Goal: Task Accomplishment & Management: Use online tool/utility

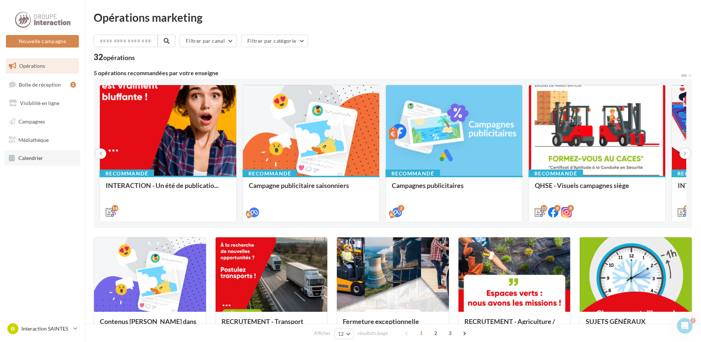
click at [37, 156] on span "Calendrier" at bounding box center [30, 158] width 25 height 6
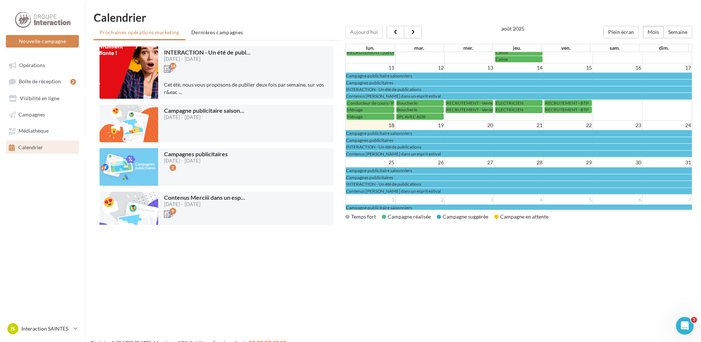
scroll to position [74, 0]
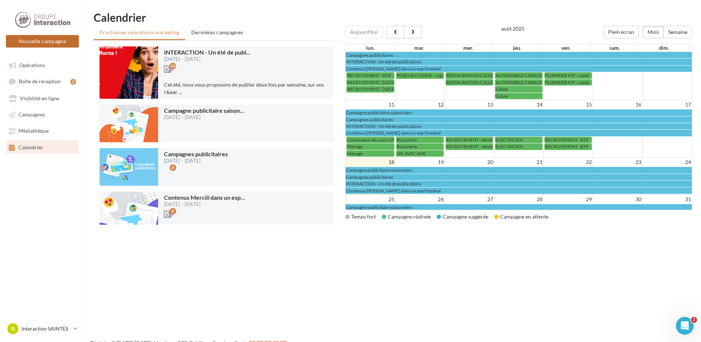
click at [66, 45] on button "Nouvelle campagne" at bounding box center [42, 41] width 73 height 13
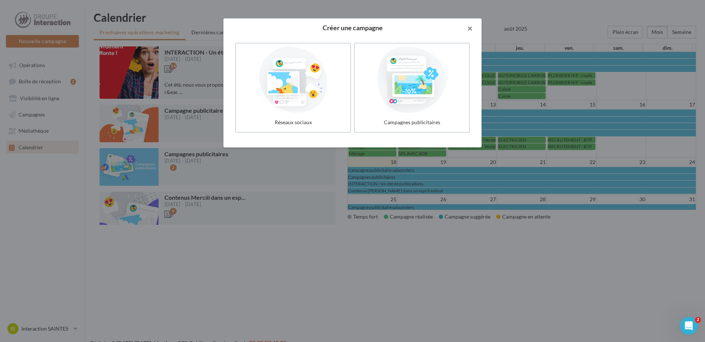
click at [470, 28] on button "button" at bounding box center [466, 29] width 29 height 22
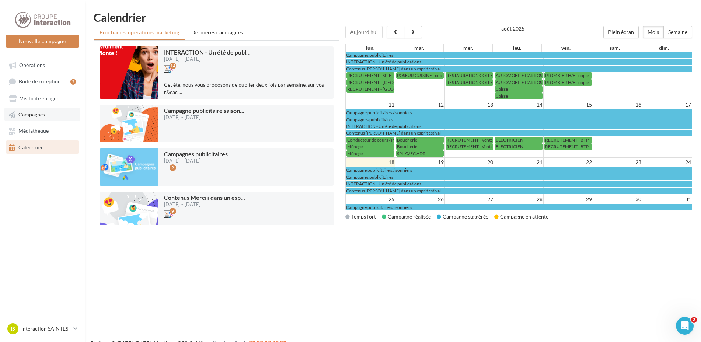
click at [43, 114] on span "Campagnes" at bounding box center [31, 114] width 27 height 6
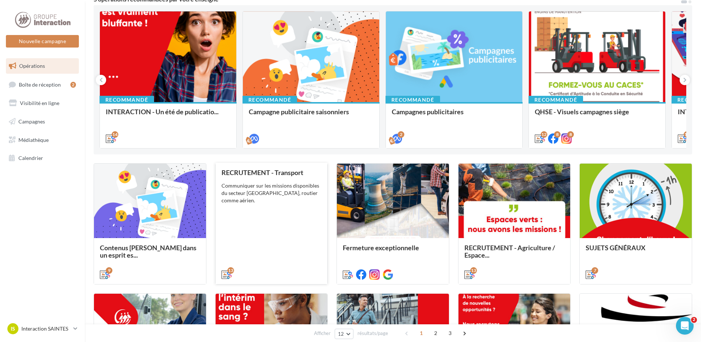
scroll to position [111, 0]
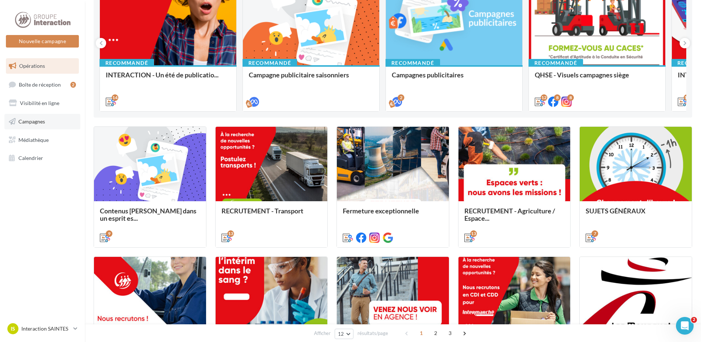
click at [38, 126] on link "Campagnes" at bounding box center [42, 121] width 76 height 15
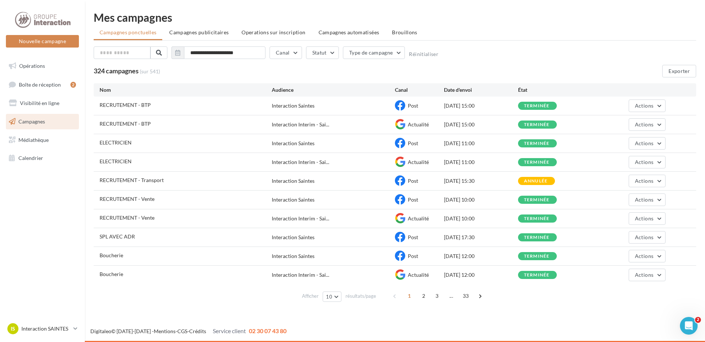
click at [154, 236] on div "SPL AVEC ADR" at bounding box center [186, 237] width 172 height 9
click at [660, 238] on button "Actions" at bounding box center [647, 237] width 37 height 13
click at [635, 292] on button "Dupliquer" at bounding box center [629, 292] width 74 height 19
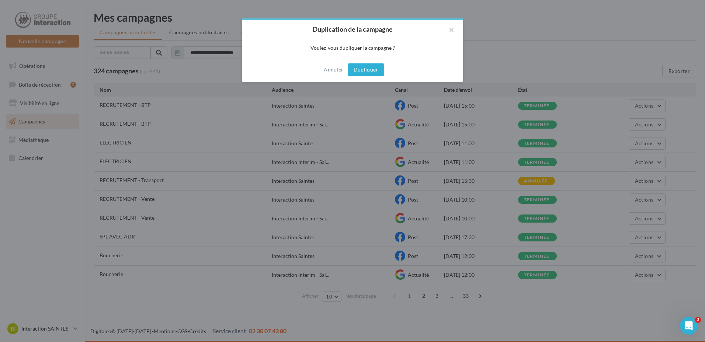
click at [370, 72] on button "Dupliquer" at bounding box center [366, 69] width 36 height 13
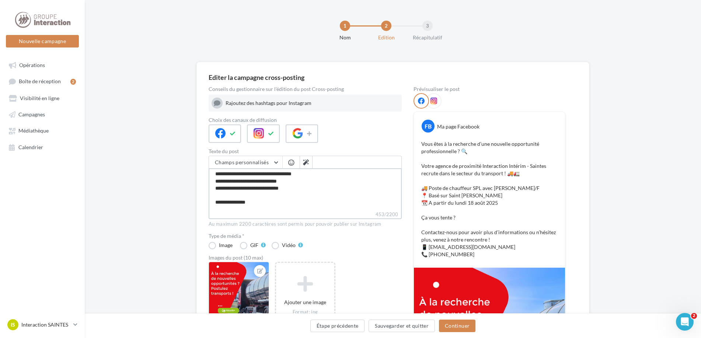
scroll to position [37, 0]
drag, startPoint x: 290, startPoint y: 189, endPoint x: 246, endPoint y: 187, distance: 44.3
click at [246, 187] on textarea "**********" at bounding box center [305, 189] width 193 height 42
type textarea "**********"
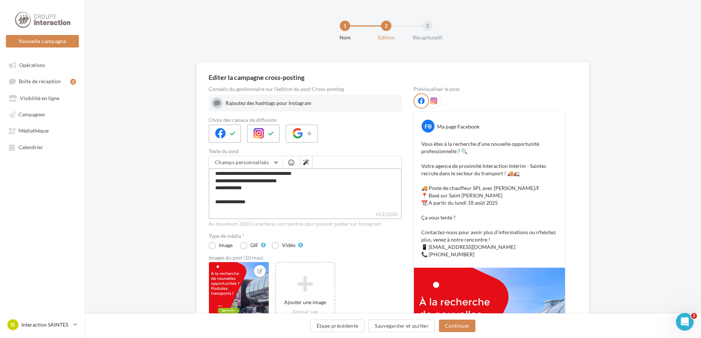
type textarea "**********"
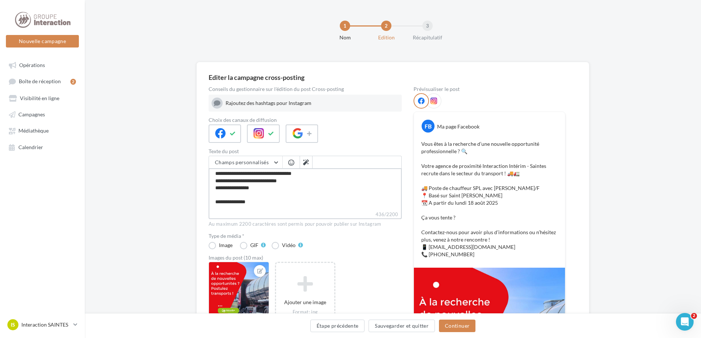
type textarea "**********"
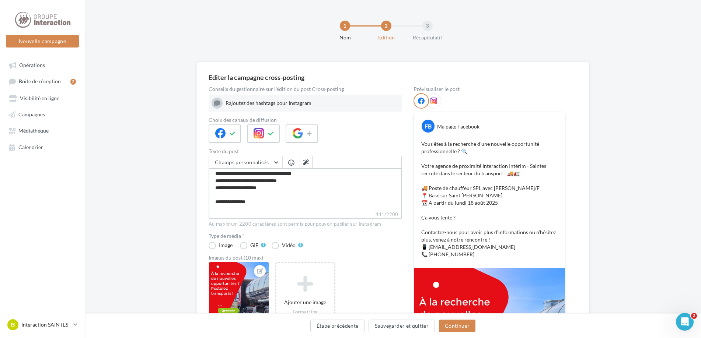
type textarea "**********"
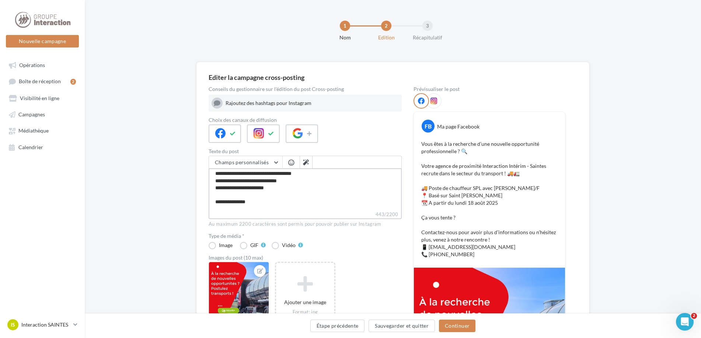
type textarea "**********"
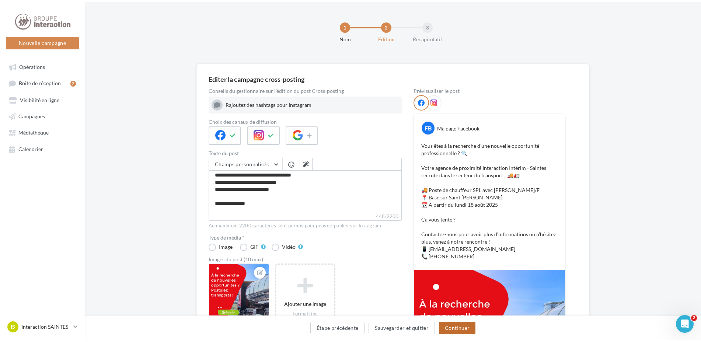
scroll to position [37, 0]
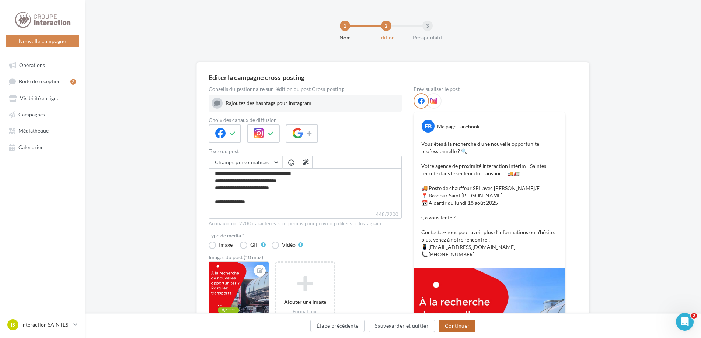
click at [452, 327] on button "Continuer" at bounding box center [457, 326] width 36 height 13
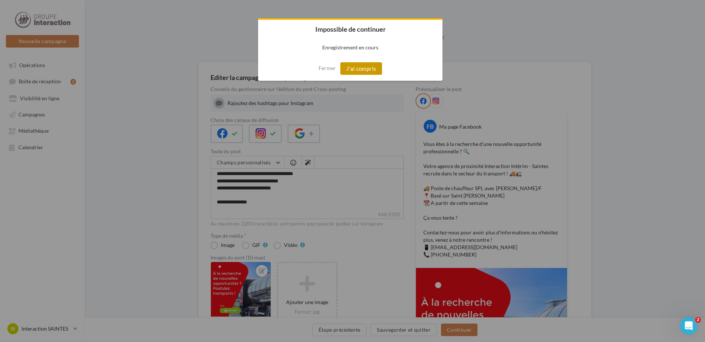
click at [363, 69] on button "J'ai compris" at bounding box center [361, 68] width 42 height 13
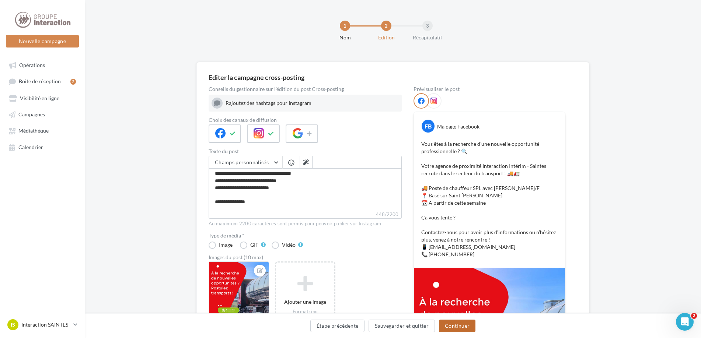
click at [457, 327] on button "Continuer" at bounding box center [457, 326] width 36 height 13
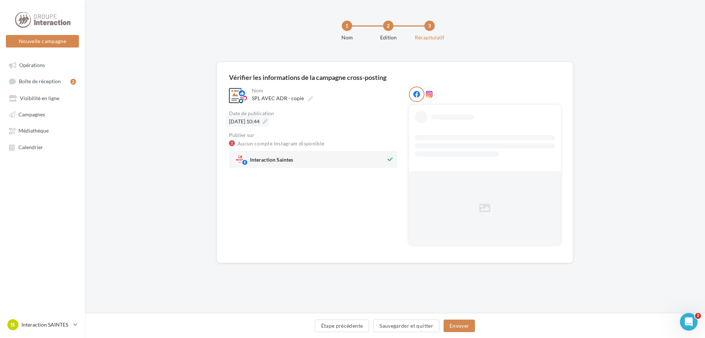
click at [268, 119] on icon at bounding box center [264, 121] width 5 height 5
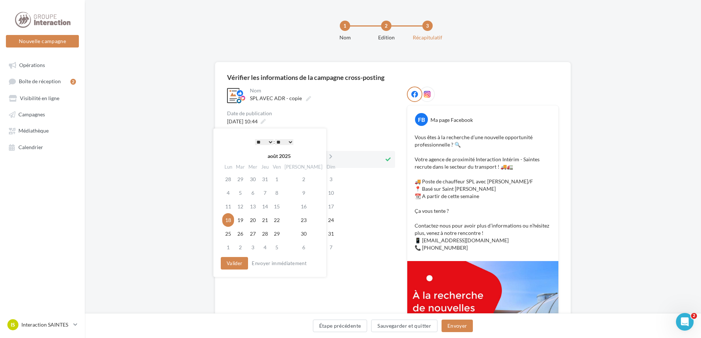
click at [268, 145] on select "* * * * * * * * * * ** ** ** ** ** ** ** ** ** ** ** ** ** **" at bounding box center [264, 142] width 18 height 6
click at [270, 141] on select "* * * * * * * * * * ** ** ** ** ** ** ** ** ** ** ** ** ** **" at bounding box center [264, 142] width 18 height 6
click at [268, 141] on select "* * * * * * * * * * ** ** ** ** ** ** ** ** ** ** ** ** ** **" at bounding box center [264, 142] width 18 height 6
click at [239, 263] on button "Valider" at bounding box center [232, 263] width 27 height 13
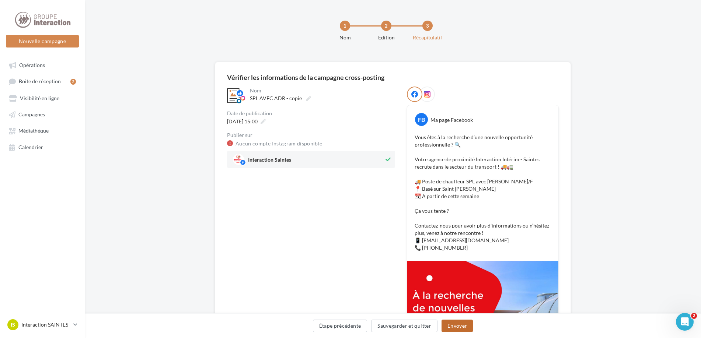
click at [451, 329] on button "Envoyer" at bounding box center [457, 326] width 31 height 13
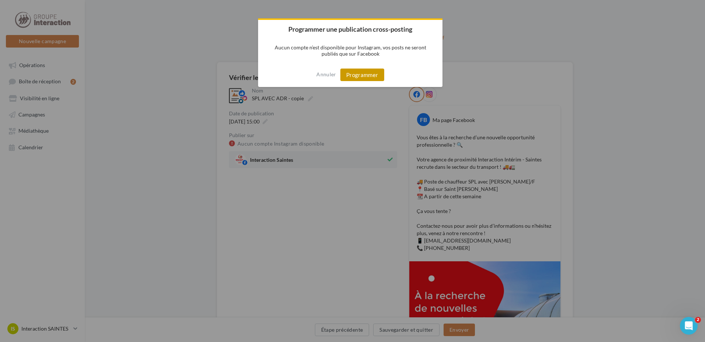
click at [363, 74] on button "Programmer" at bounding box center [362, 75] width 44 height 13
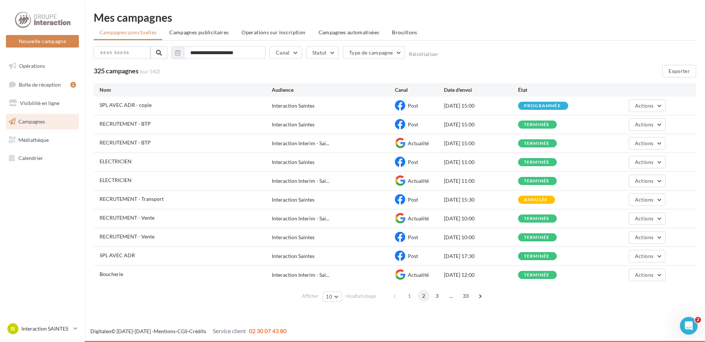
click at [422, 296] on span "2" at bounding box center [424, 296] width 12 height 12
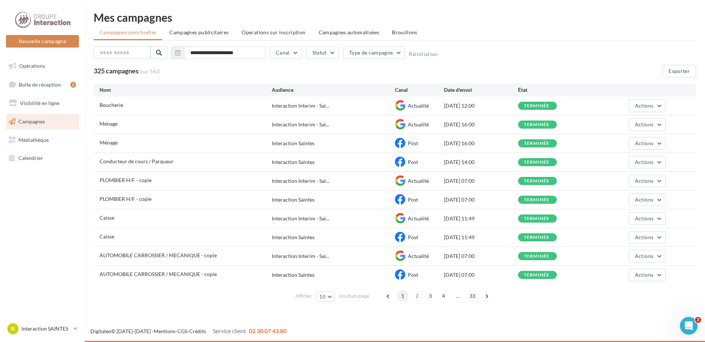
click at [406, 298] on span "1" at bounding box center [403, 296] width 12 height 12
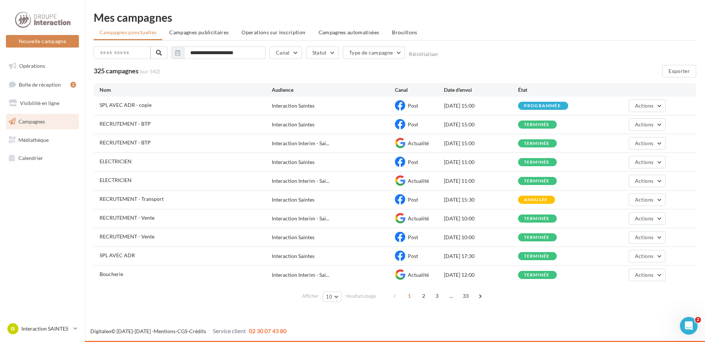
click at [121, 275] on span "Boucherie" at bounding box center [112, 274] width 24 height 6
click at [648, 275] on span "Actions" at bounding box center [644, 275] width 18 height 6
click at [631, 333] on button "Dupliquer" at bounding box center [629, 330] width 74 height 19
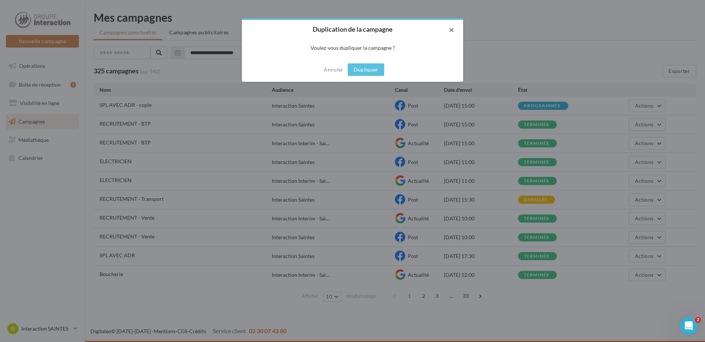
click at [450, 30] on button "button" at bounding box center [448, 31] width 29 height 22
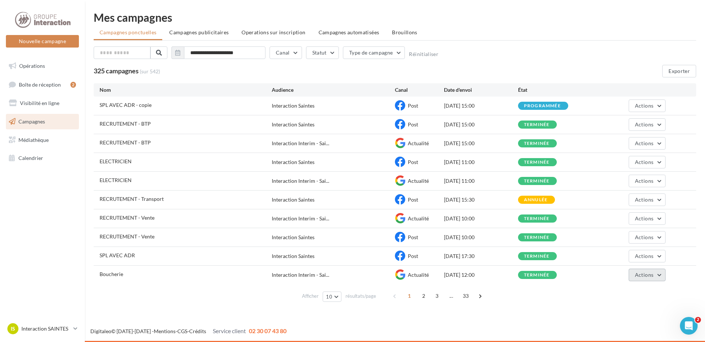
click at [631, 274] on button "Actions" at bounding box center [647, 275] width 37 height 13
click at [629, 330] on button "Dupliquer" at bounding box center [629, 330] width 74 height 19
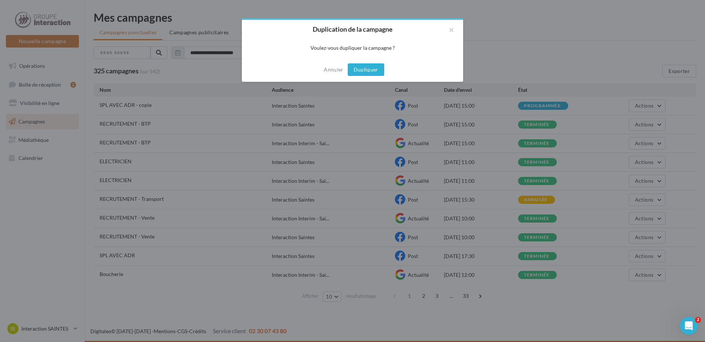
click at [360, 68] on button "Dupliquer" at bounding box center [366, 69] width 36 height 13
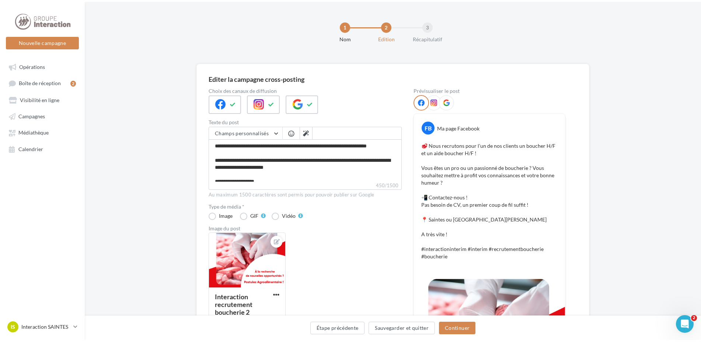
scroll to position [37, 0]
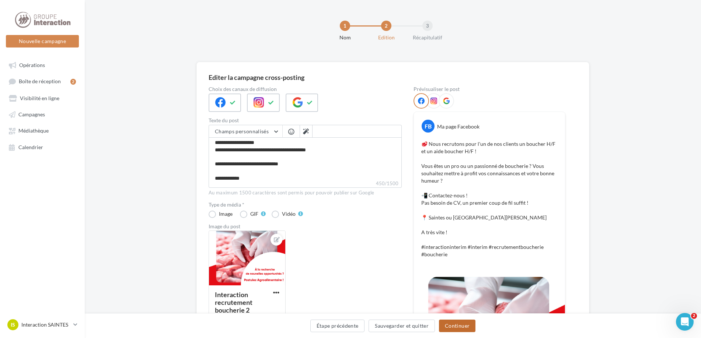
click at [452, 325] on button "Continuer" at bounding box center [457, 326] width 36 height 13
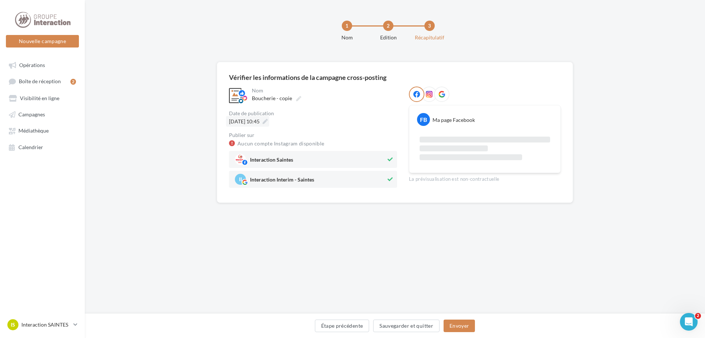
click at [260, 123] on span "18/08/2025 à 10:45" at bounding box center [244, 121] width 31 height 6
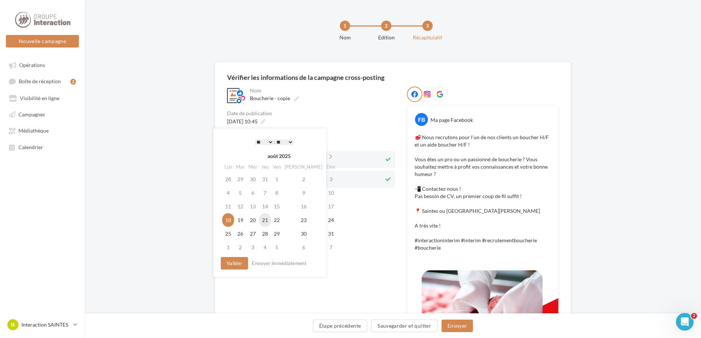
click at [271, 219] on td "21" at bounding box center [265, 220] width 12 height 14
click at [310, 118] on div "18/08/2025 à 10:45" at bounding box center [311, 121] width 168 height 11
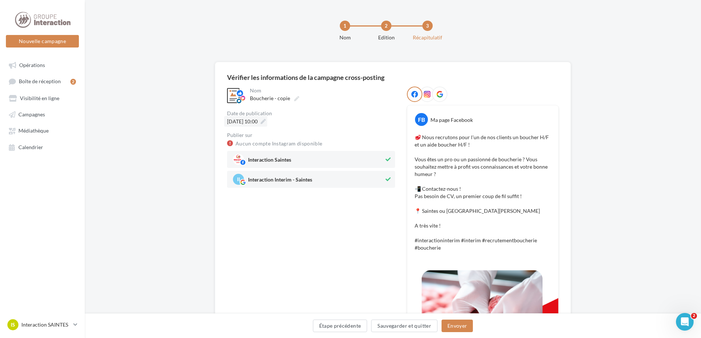
click at [266, 121] on icon at bounding box center [263, 121] width 5 height 5
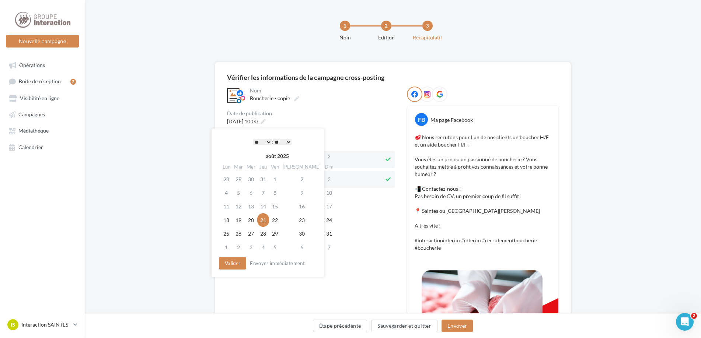
click at [280, 142] on select "** ** ** ** ** **" at bounding box center [282, 142] width 18 height 6
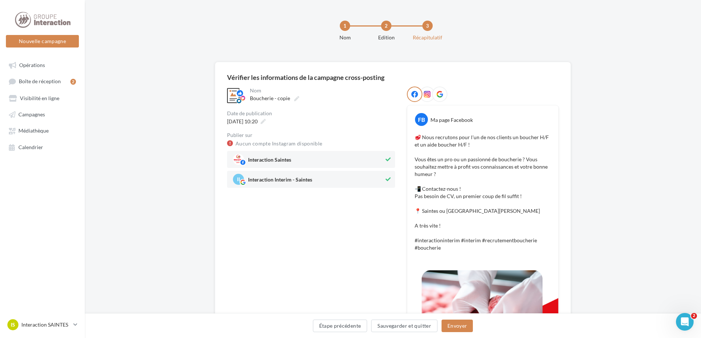
click at [354, 238] on div "**********" at bounding box center [311, 254] width 168 height 335
click at [448, 321] on button "Envoyer" at bounding box center [457, 326] width 31 height 13
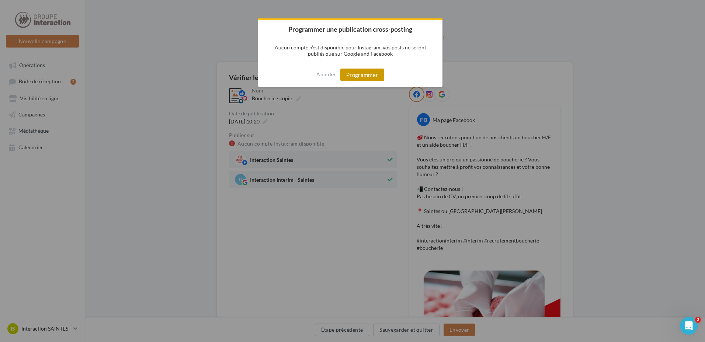
click at [369, 74] on button "Programmer" at bounding box center [362, 75] width 44 height 13
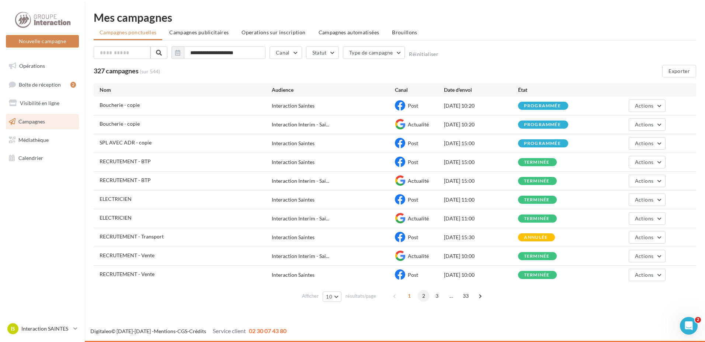
click at [422, 293] on span "2" at bounding box center [424, 296] width 12 height 12
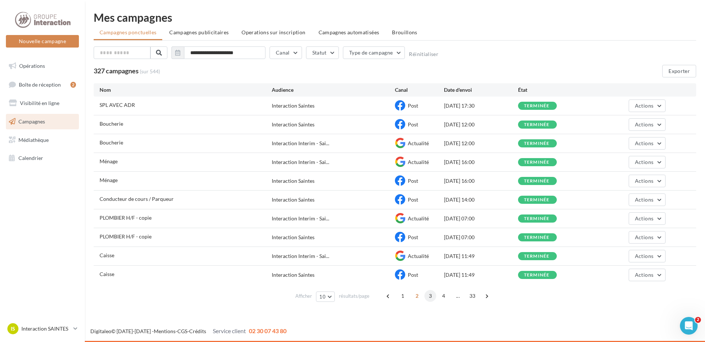
click at [427, 297] on span "3" at bounding box center [430, 296] width 12 height 12
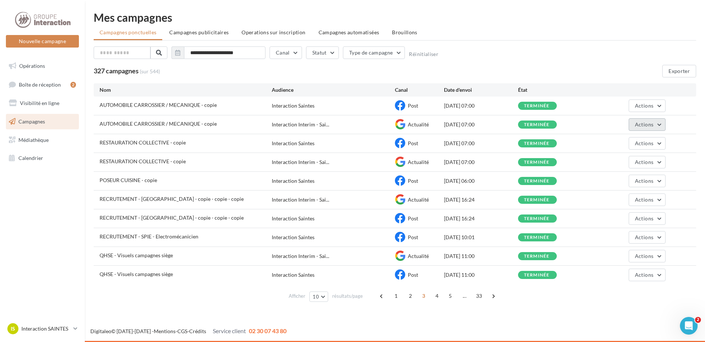
click at [651, 124] on span "Actions" at bounding box center [644, 124] width 18 height 6
click at [631, 178] on button "Dupliquer" at bounding box center [629, 180] width 74 height 19
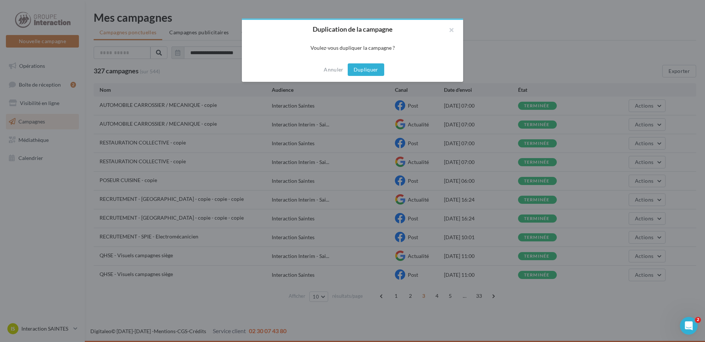
click at [375, 66] on button "Dupliquer" at bounding box center [366, 69] width 36 height 13
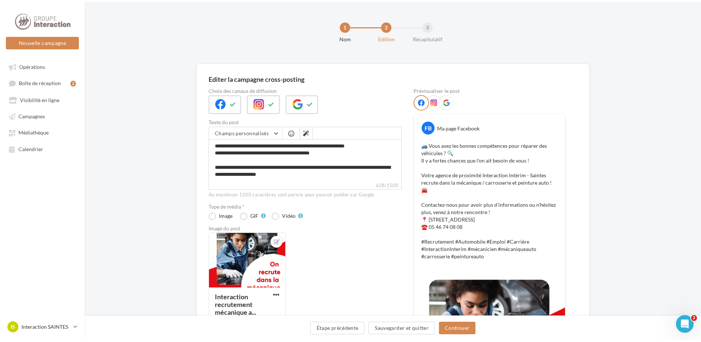
scroll to position [37, 0]
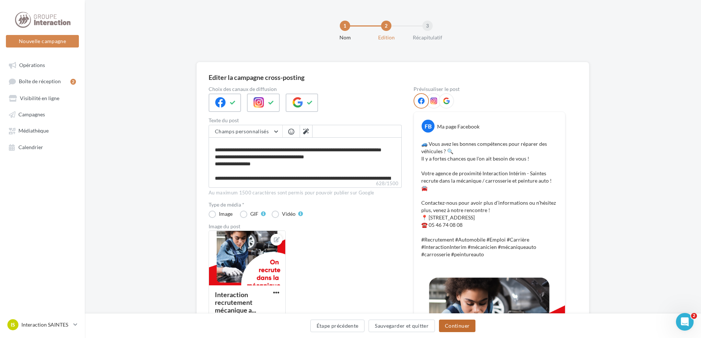
click at [454, 324] on button "Continuer" at bounding box center [457, 326] width 36 height 13
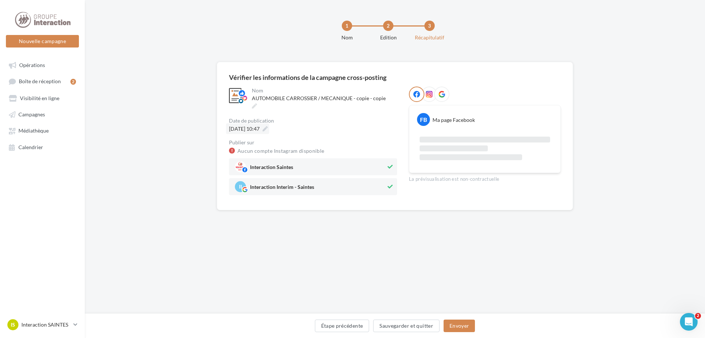
click at [268, 128] on icon at bounding box center [264, 128] width 5 height 5
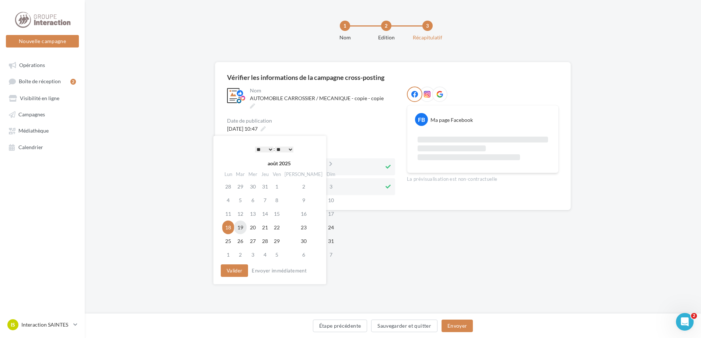
click at [241, 227] on td "19" at bounding box center [240, 228] width 13 height 14
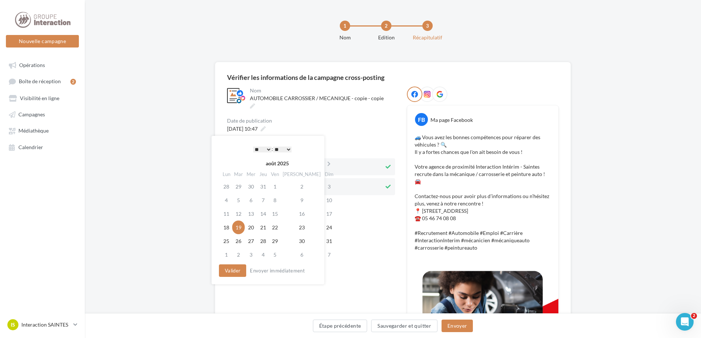
click at [266, 149] on select "* * * * * * * * * * ** ** ** ** ** ** ** ** ** ** ** ** ** **" at bounding box center [262, 150] width 18 height 6
click at [239, 268] on button "Valider" at bounding box center [232, 271] width 27 height 13
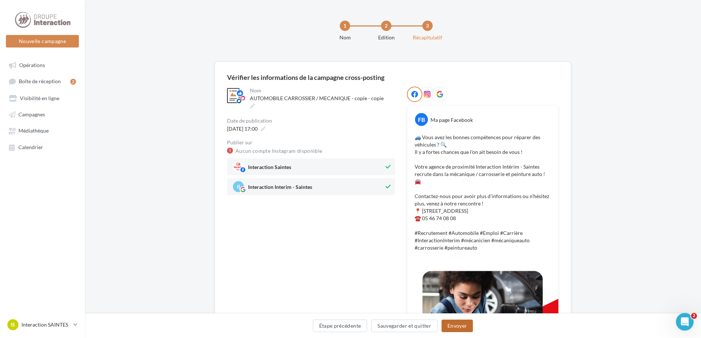
click at [469, 326] on button "Envoyer" at bounding box center [457, 326] width 31 height 13
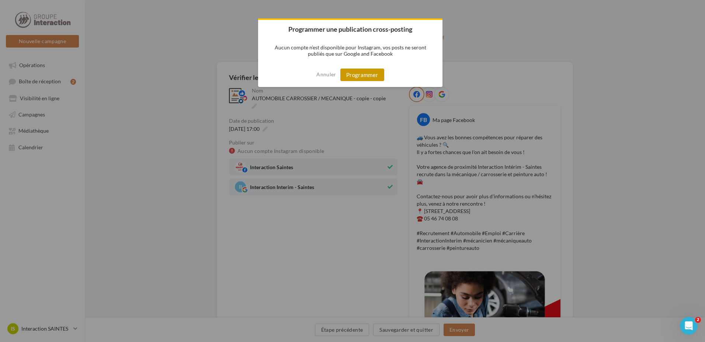
click at [356, 74] on button "Programmer" at bounding box center [362, 75] width 44 height 13
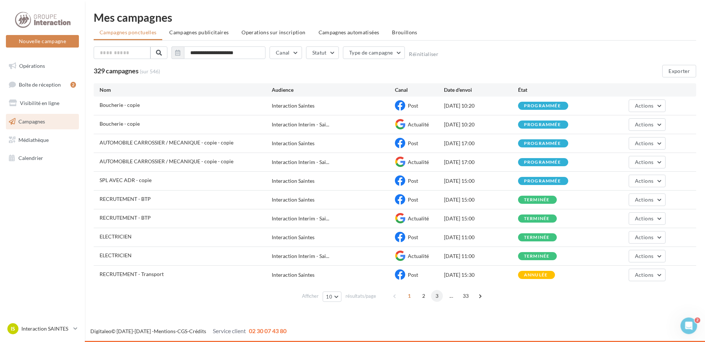
click at [435, 296] on span "3" at bounding box center [437, 296] width 12 height 12
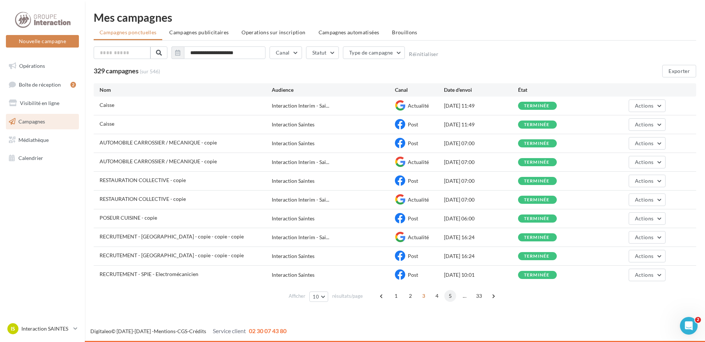
click at [448, 296] on span "5" at bounding box center [450, 296] width 12 height 12
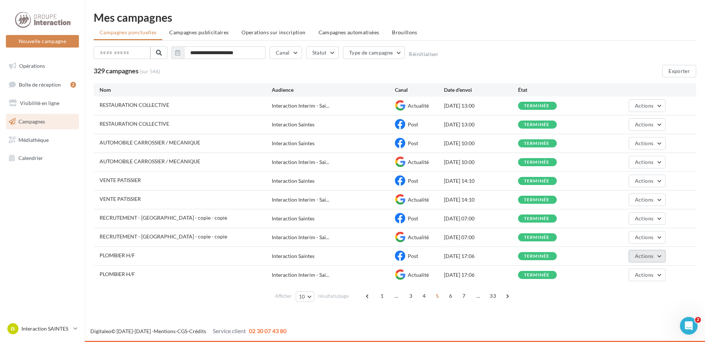
click at [652, 254] on span "Actions" at bounding box center [644, 256] width 18 height 6
click at [632, 312] on button "Dupliquer" at bounding box center [629, 311] width 74 height 19
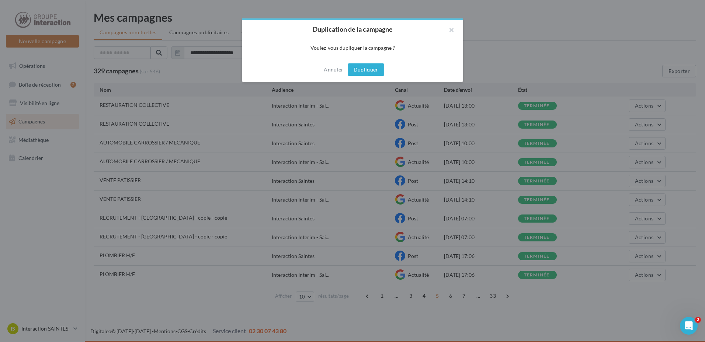
click at [358, 69] on button "Dupliquer" at bounding box center [366, 69] width 36 height 13
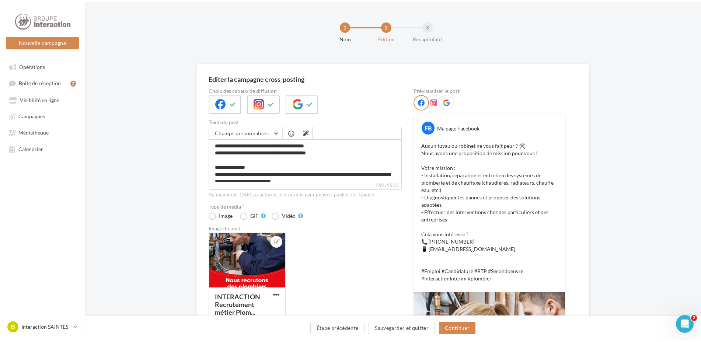
scroll to position [37, 0]
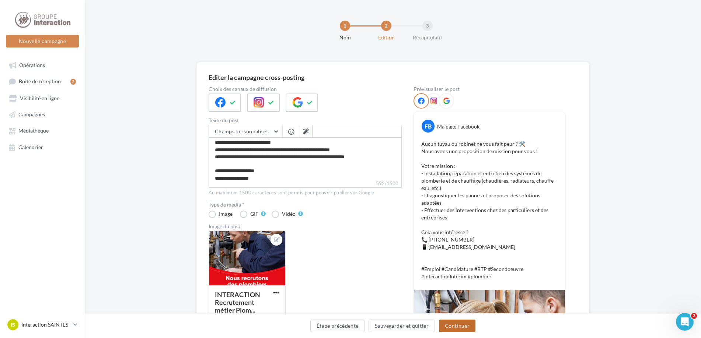
click at [456, 325] on button "Continuer" at bounding box center [457, 326] width 36 height 13
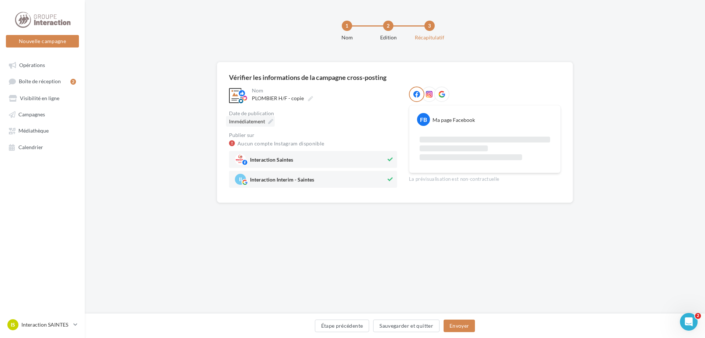
click at [269, 121] on icon at bounding box center [270, 121] width 5 height 5
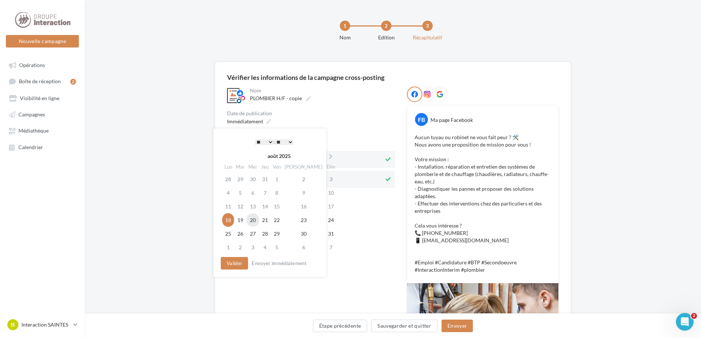
click at [254, 220] on td "20" at bounding box center [253, 220] width 13 height 14
click at [286, 140] on select "** ** ** ** ** **" at bounding box center [282, 142] width 18 height 6
click at [262, 142] on select "* * * * * * * * * * ** ** ** ** ** ** ** ** ** ** ** ** ** **" at bounding box center [262, 142] width 18 height 6
click at [240, 264] on button "Valider" at bounding box center [232, 263] width 27 height 13
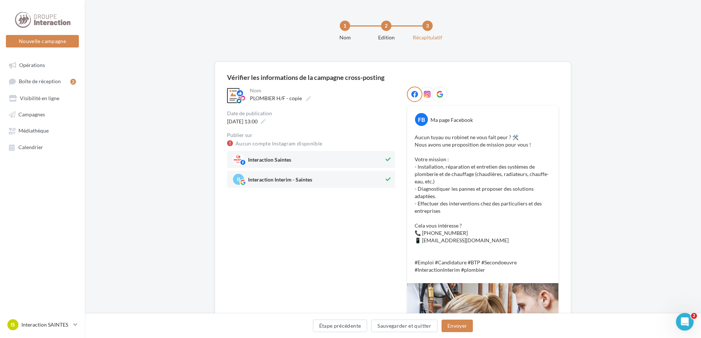
click at [473, 327] on div "Étape précédente Sauvegarder et quitter Envoyer" at bounding box center [393, 327] width 605 height 15
click at [468, 327] on button "Envoyer" at bounding box center [457, 326] width 31 height 13
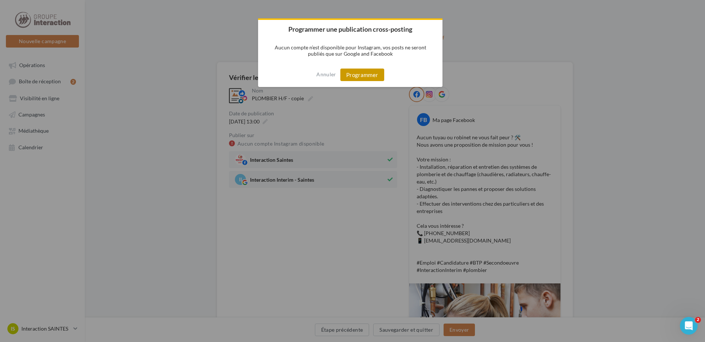
click at [377, 78] on button "Programmer" at bounding box center [362, 75] width 44 height 13
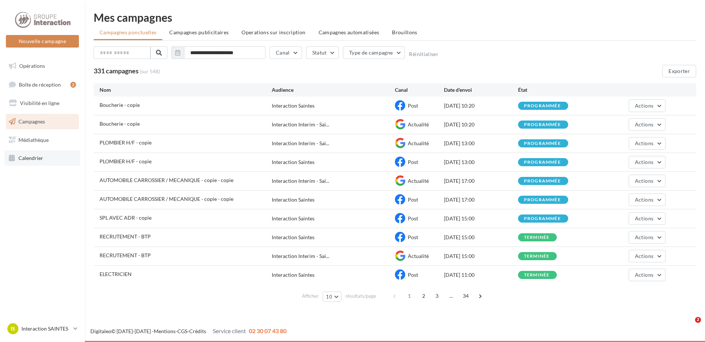
click at [34, 159] on span "Calendrier" at bounding box center [30, 158] width 25 height 6
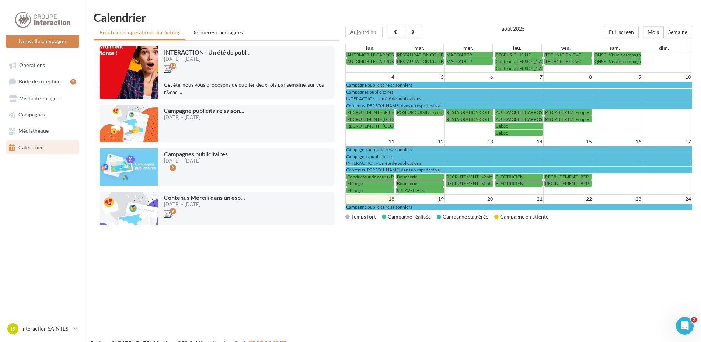
scroll to position [111, 0]
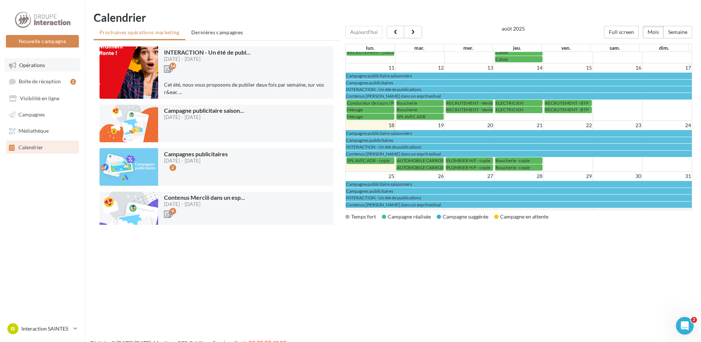
click at [50, 68] on link "Opérations" at bounding box center [42, 64] width 76 height 13
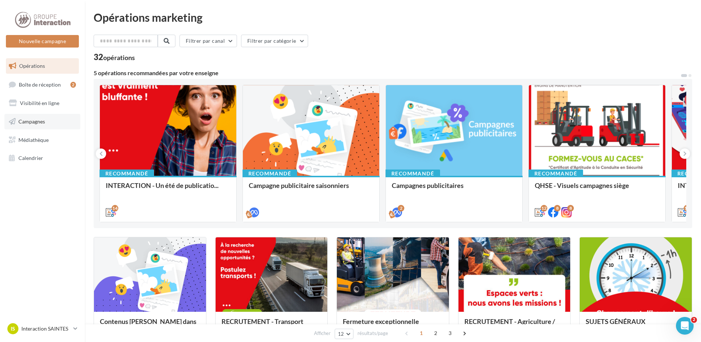
click at [38, 126] on link "Campagnes" at bounding box center [42, 121] width 76 height 15
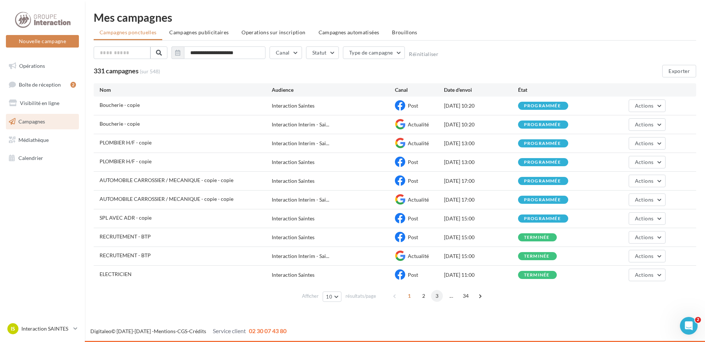
click at [439, 295] on span "3" at bounding box center [437, 296] width 12 height 12
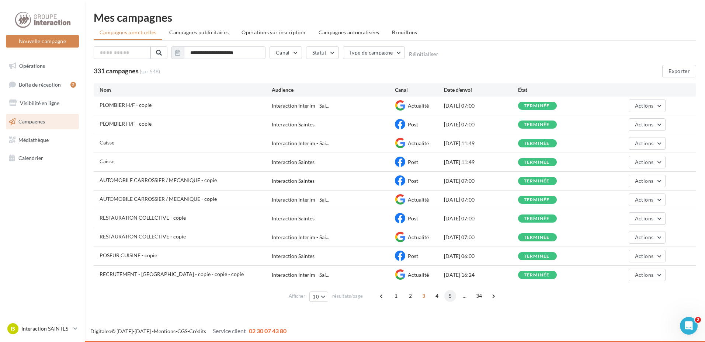
click at [452, 296] on span "5" at bounding box center [450, 296] width 12 height 12
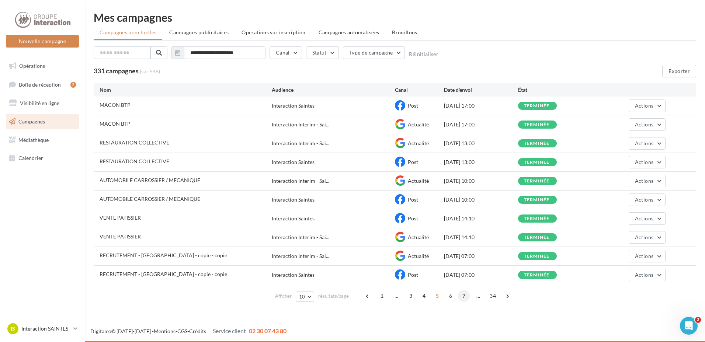
click at [460, 296] on span "7" at bounding box center [464, 296] width 12 height 12
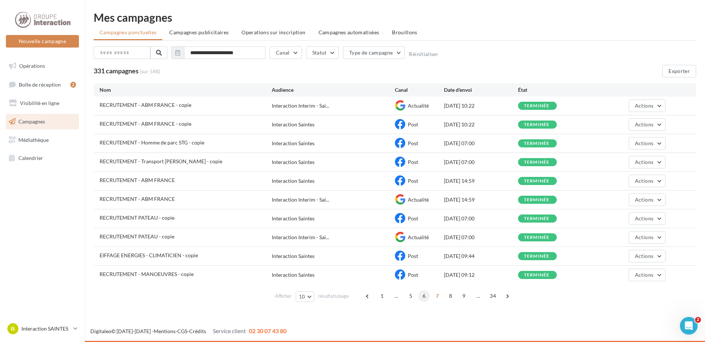
click at [424, 300] on span "6" at bounding box center [424, 296] width 12 height 12
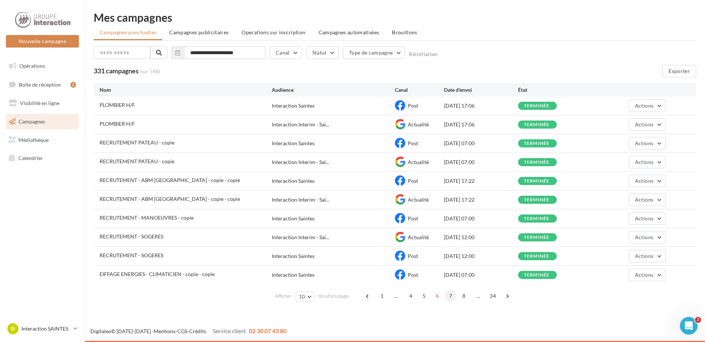
click at [447, 298] on span "7" at bounding box center [451, 296] width 12 height 12
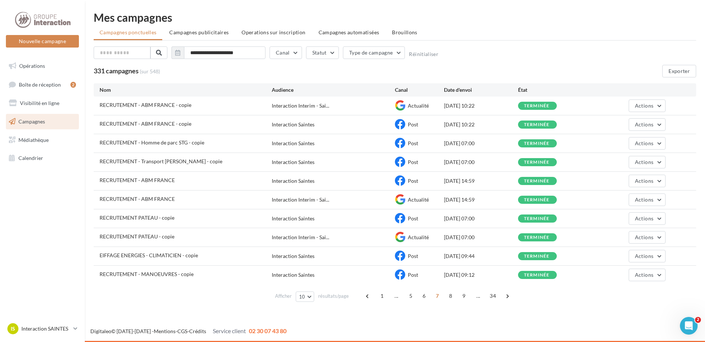
click at [413, 295] on span "5" at bounding box center [411, 296] width 12 height 12
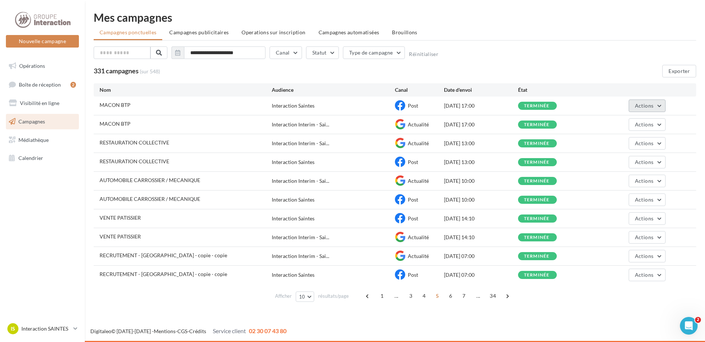
click at [638, 108] on span "Actions" at bounding box center [644, 105] width 18 height 6
click at [632, 159] on button "Dupliquer" at bounding box center [629, 161] width 74 height 19
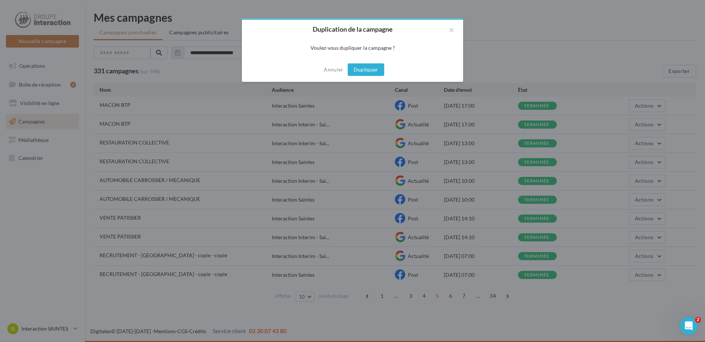
click at [362, 68] on button "Dupliquer" at bounding box center [366, 69] width 36 height 13
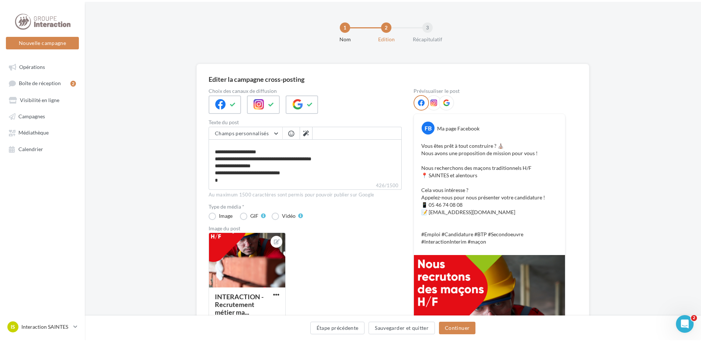
scroll to position [56, 0]
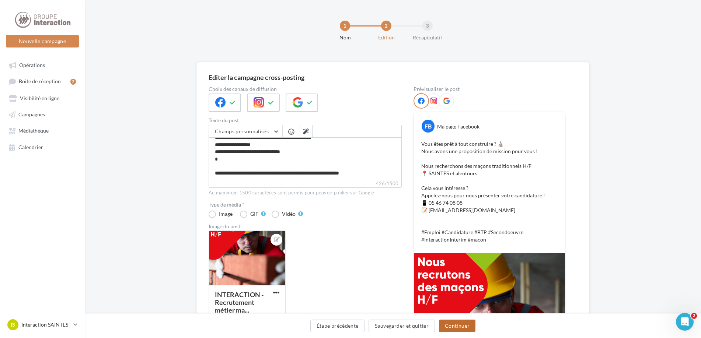
click at [471, 329] on button "Continuer" at bounding box center [457, 326] width 36 height 13
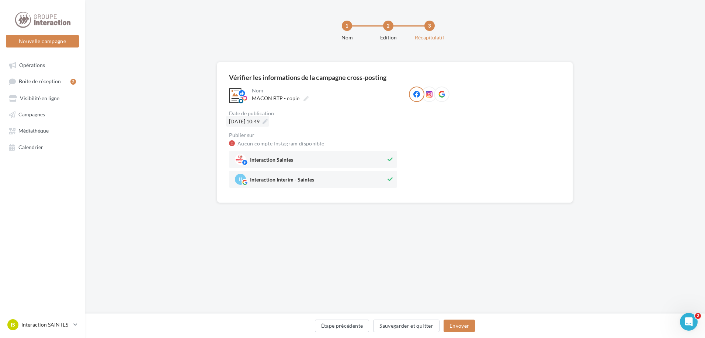
click at [268, 121] on icon at bounding box center [264, 121] width 5 height 5
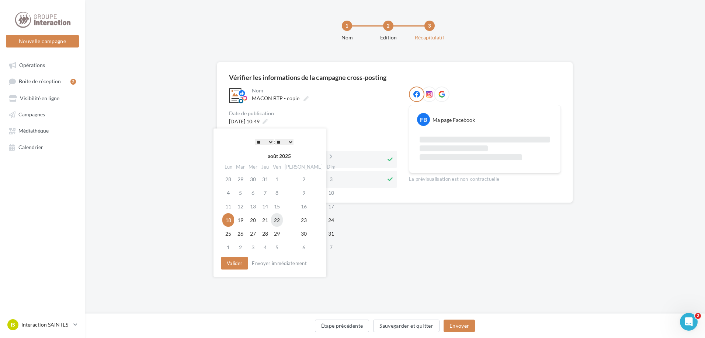
click at [282, 220] on td "22" at bounding box center [277, 220] width 12 height 14
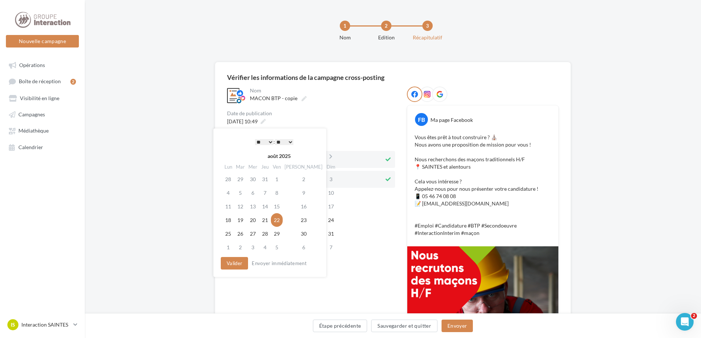
click at [270, 140] on select "* * * * * * * * * * ** ** ** ** ** ** ** ** ** ** ** ** ** **" at bounding box center [264, 142] width 18 height 6
click at [236, 260] on button "Valider" at bounding box center [232, 263] width 27 height 13
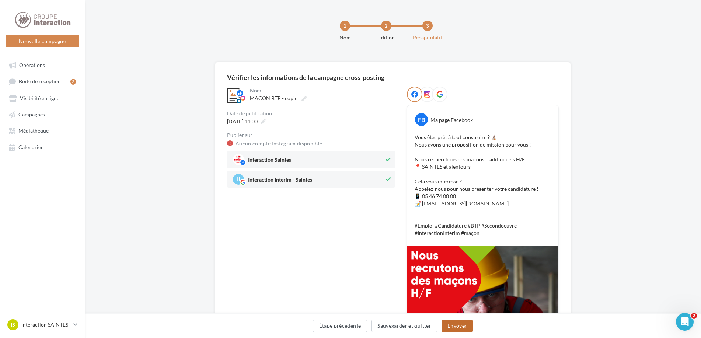
click at [454, 325] on button "Envoyer" at bounding box center [457, 326] width 31 height 13
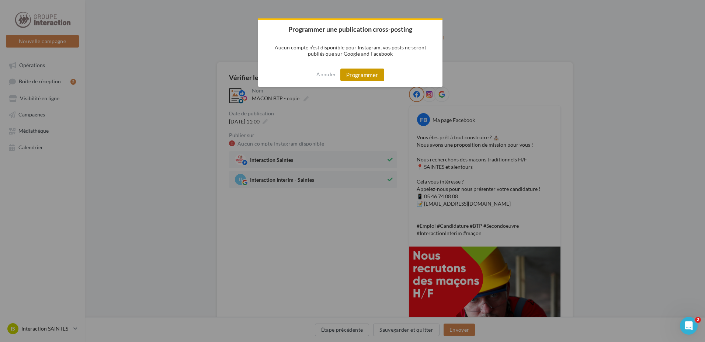
click at [363, 77] on button "Programmer" at bounding box center [362, 75] width 44 height 13
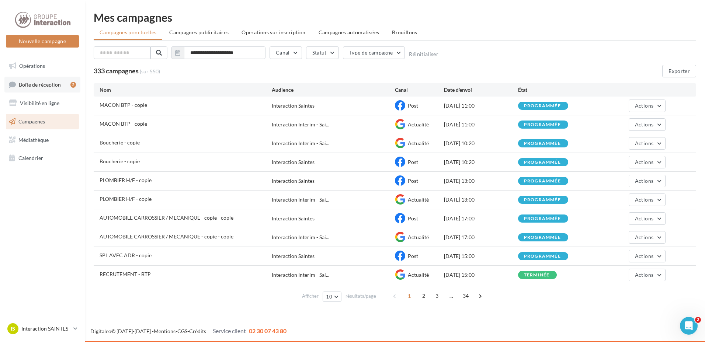
click at [46, 80] on link "Boîte de réception 2" at bounding box center [42, 85] width 76 height 16
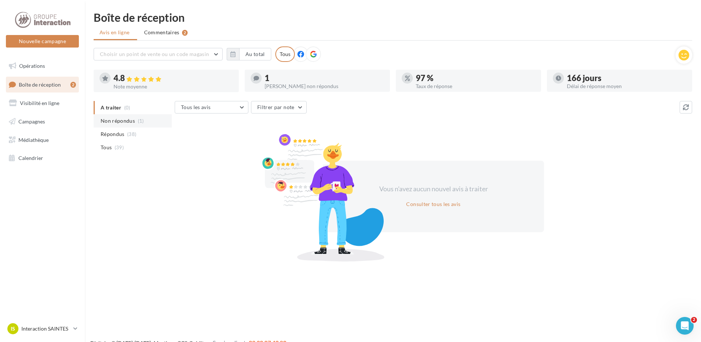
click at [122, 122] on span "Non répondus" at bounding box center [118, 120] width 34 height 7
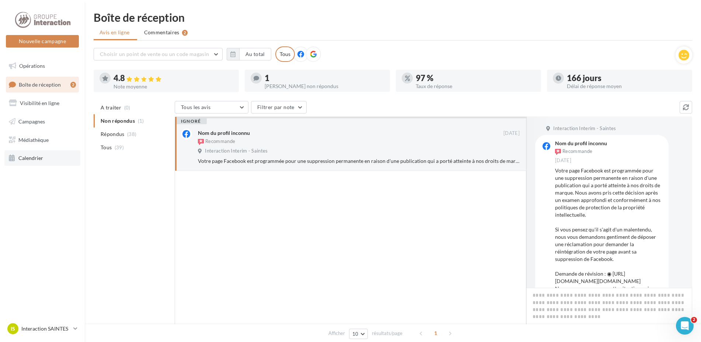
click at [39, 157] on span "Calendrier" at bounding box center [30, 158] width 25 height 6
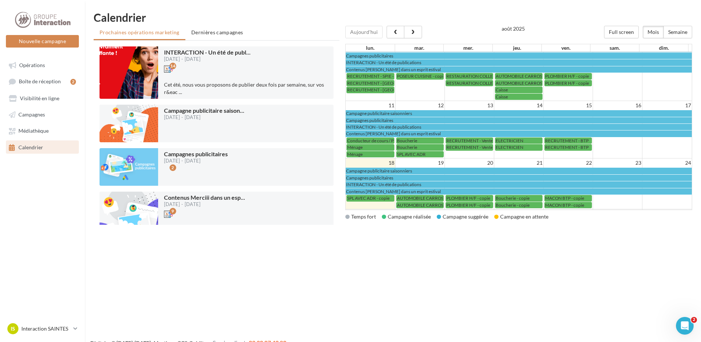
scroll to position [110, 0]
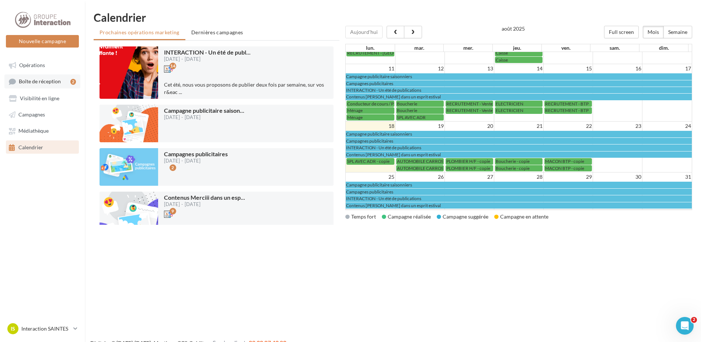
click at [36, 79] on span "Boîte de réception" at bounding box center [40, 82] width 42 height 6
